Goal: Task Accomplishment & Management: Manage account settings

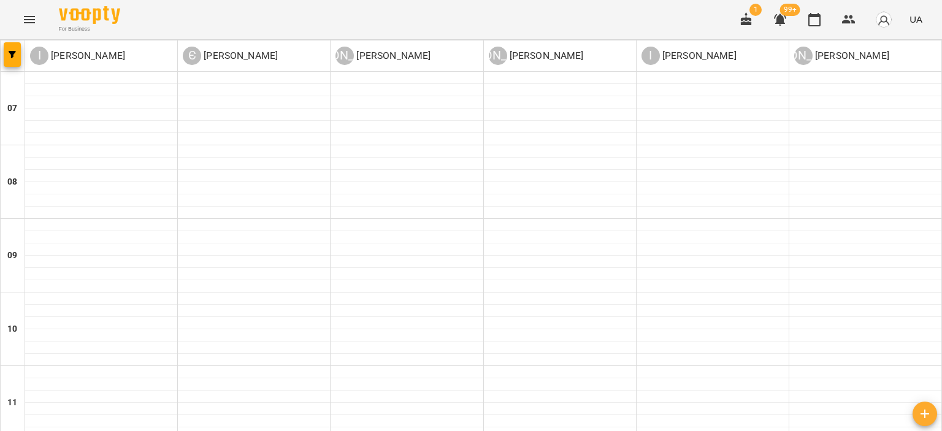
scroll to position [552, 0]
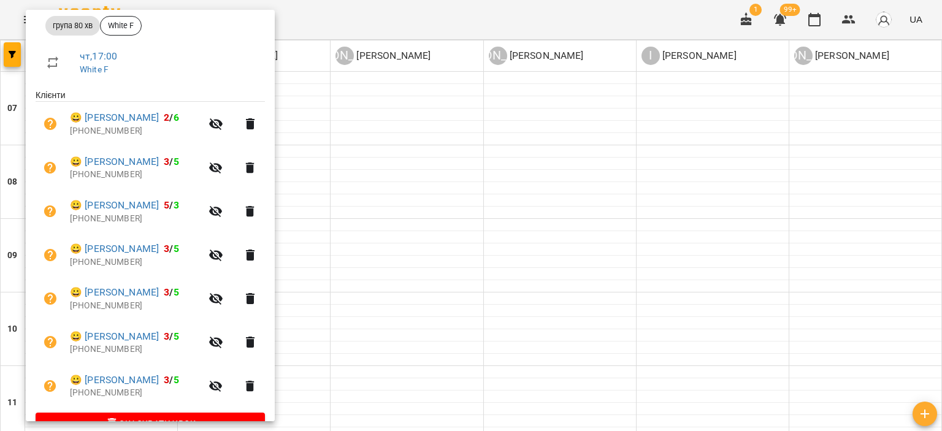
scroll to position [0, 0]
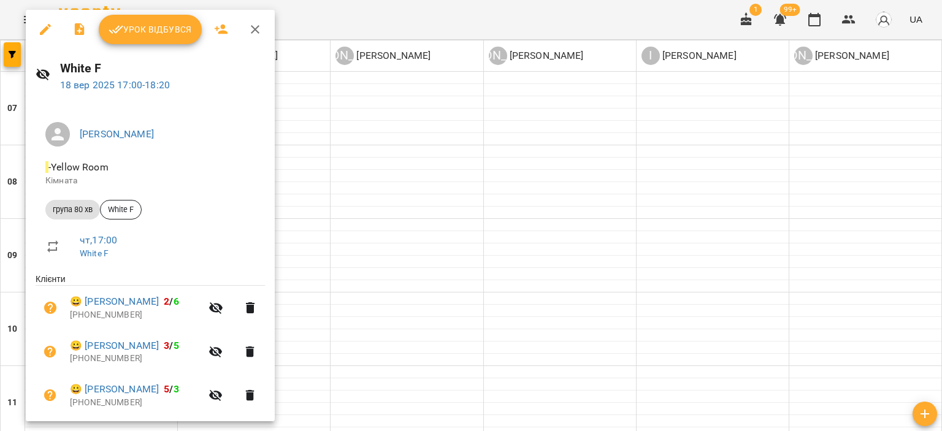
click at [158, 23] on span "Урок відбувся" at bounding box center [150, 29] width 83 height 15
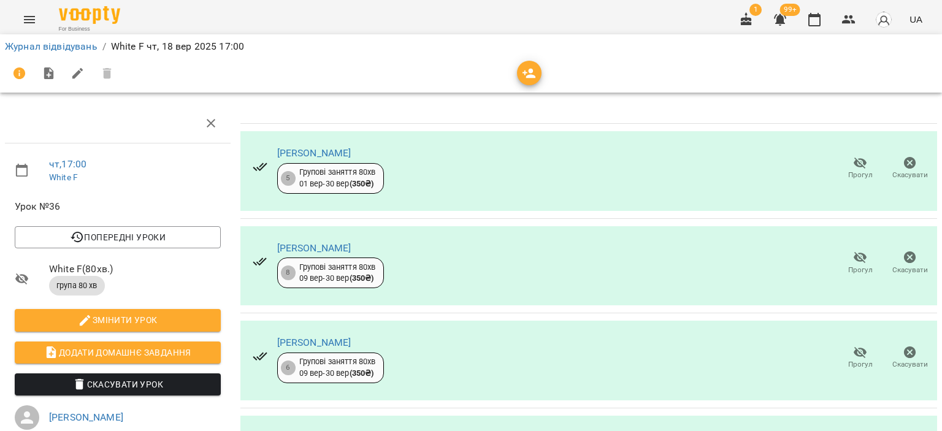
scroll to position [61, 0]
click at [853, 345] on icon "button" at bounding box center [860, 352] width 15 height 15
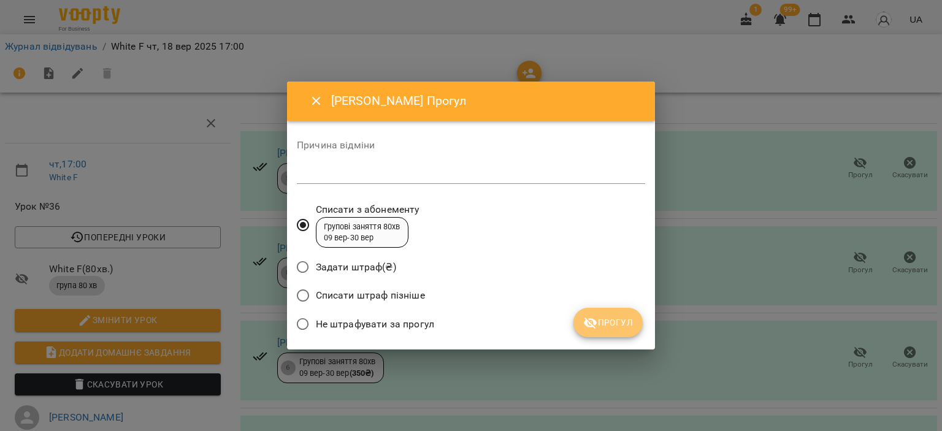
click at [613, 320] on span "Прогул" at bounding box center [608, 322] width 50 height 15
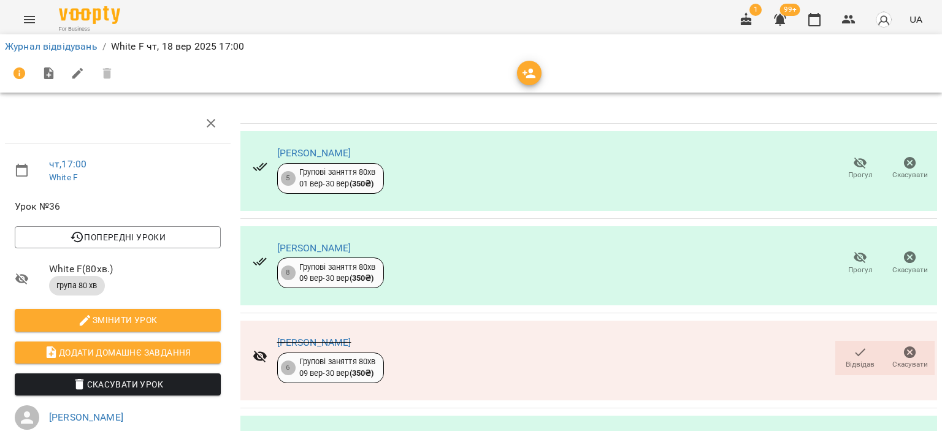
scroll to position [245, 0]
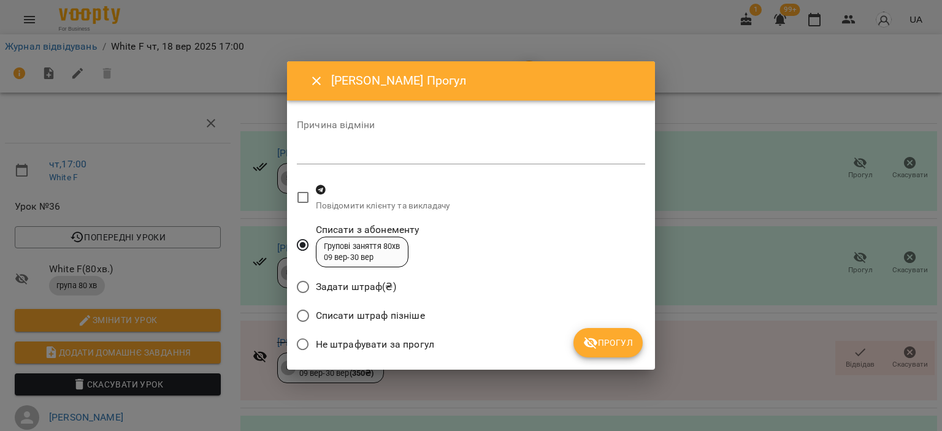
click at [602, 346] on span "Прогул" at bounding box center [608, 343] width 50 height 15
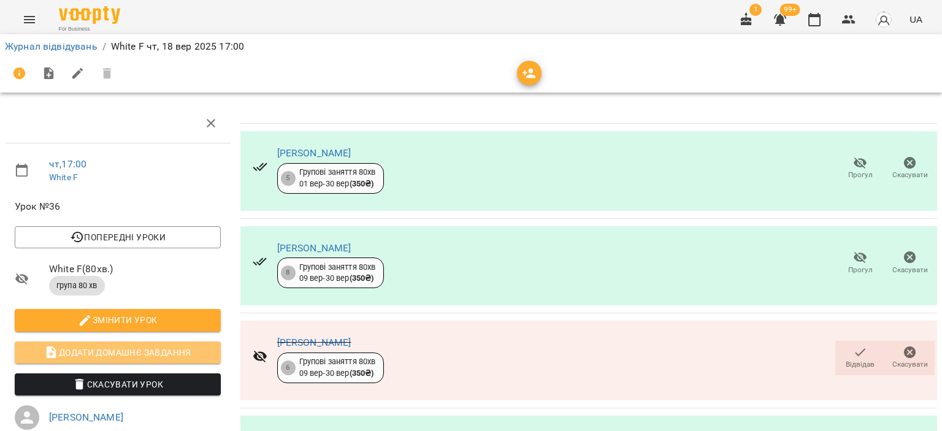
click at [120, 345] on span "Додати домашнє завдання" at bounding box center [118, 352] width 186 height 15
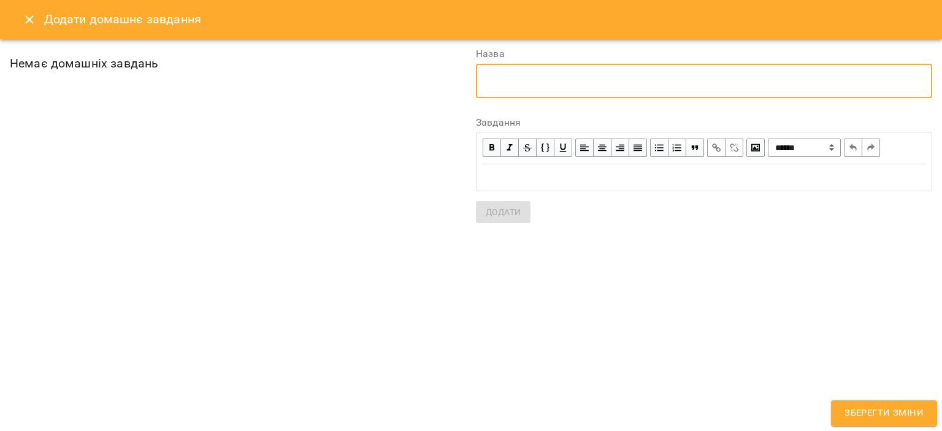
click at [605, 79] on textarea at bounding box center [704, 81] width 439 height 12
type textarea "**********"
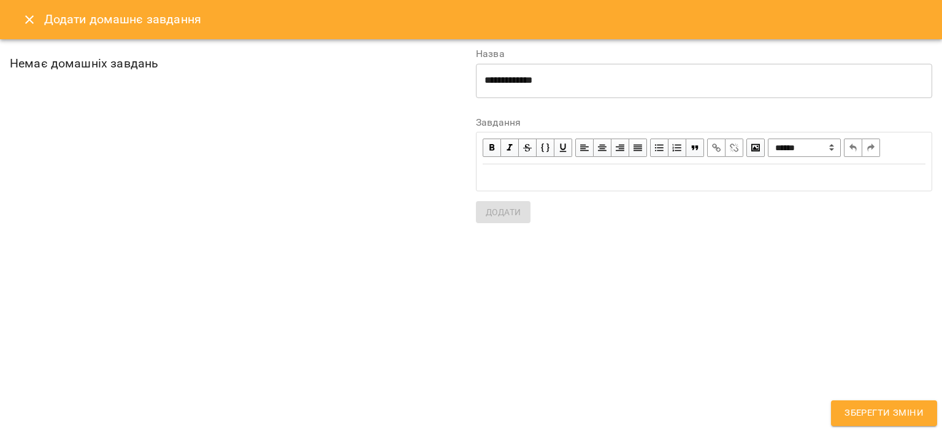
click at [588, 175] on div "Edit text" at bounding box center [704, 178] width 443 height 14
click at [498, 212] on span "Додати" at bounding box center [503, 212] width 35 height 15
click at [893, 413] on span "Зберегти зміни" at bounding box center [884, 413] width 79 height 16
